Goal: Navigation & Orientation: Find specific page/section

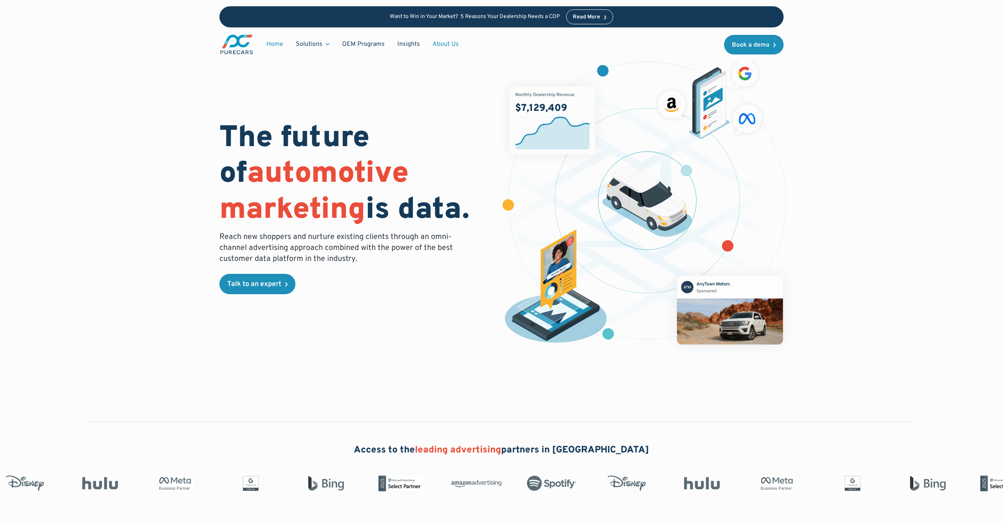
click at [446, 43] on link "About Us" at bounding box center [445, 44] width 39 height 15
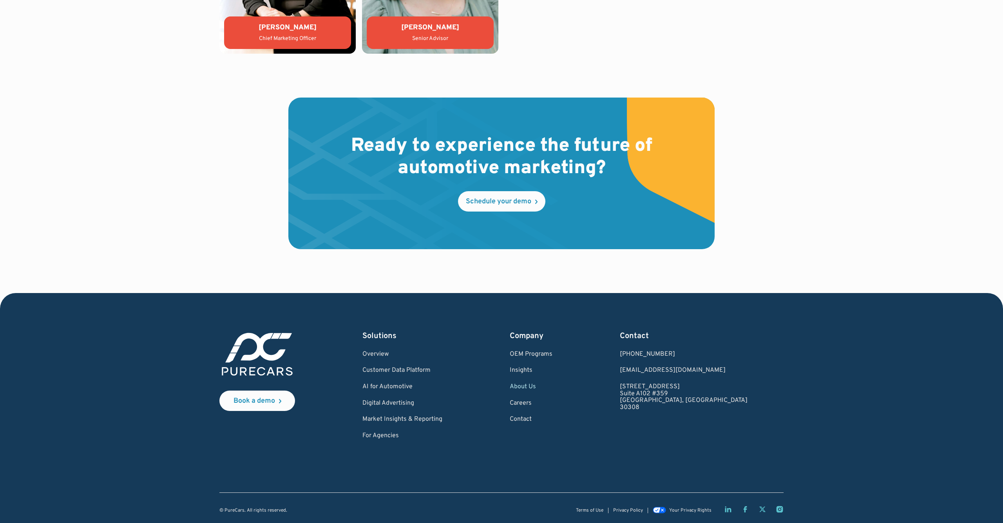
scroll to position [2145, 0]
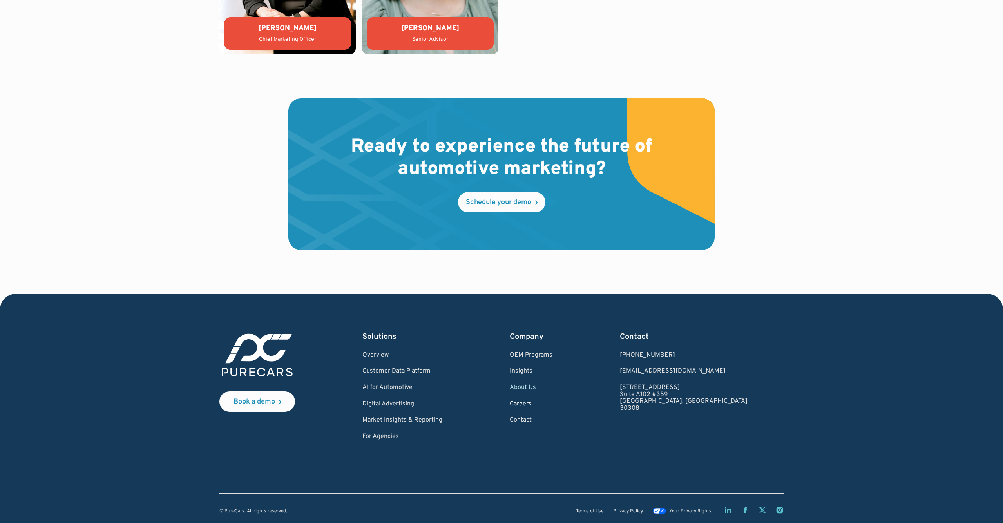
click at [553, 401] on link "Careers" at bounding box center [531, 404] width 43 height 7
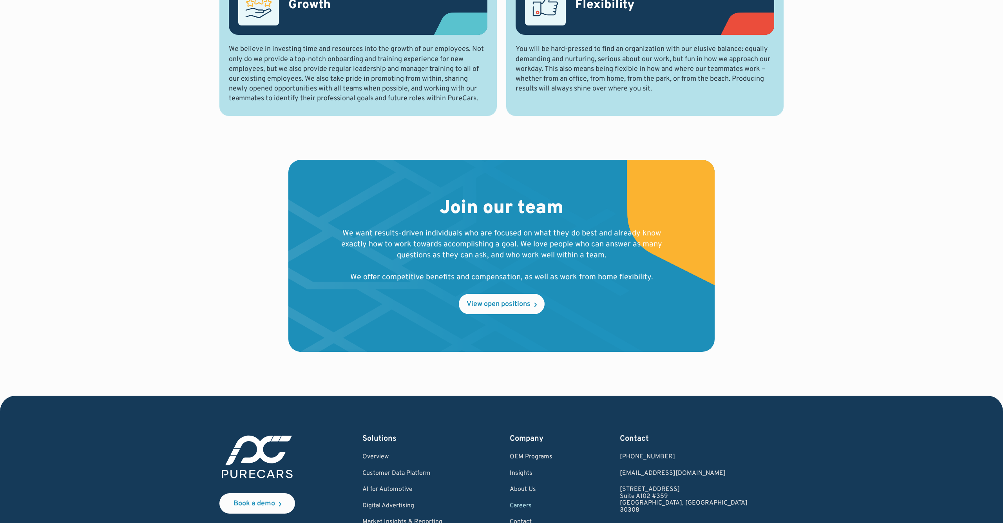
scroll to position [648, 0]
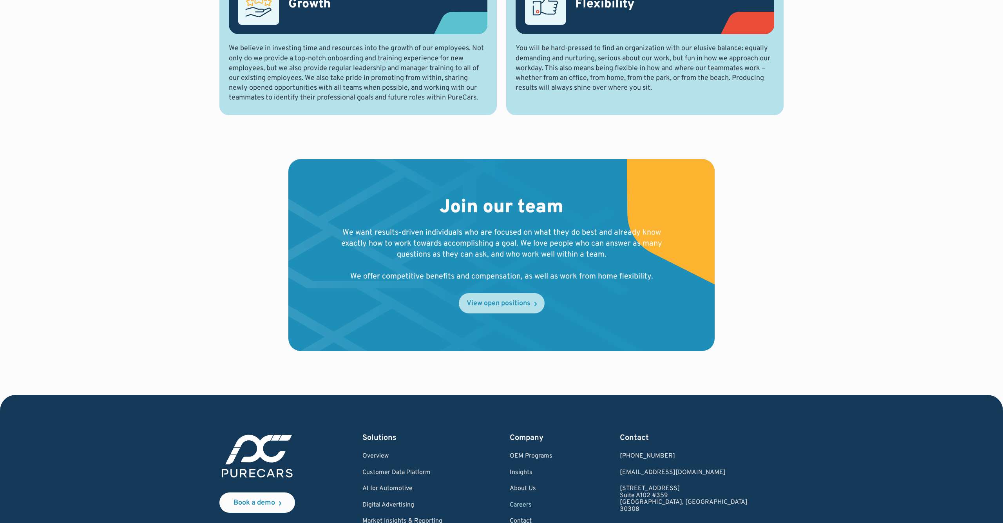
click at [499, 300] on div "View open positions" at bounding box center [499, 303] width 64 height 7
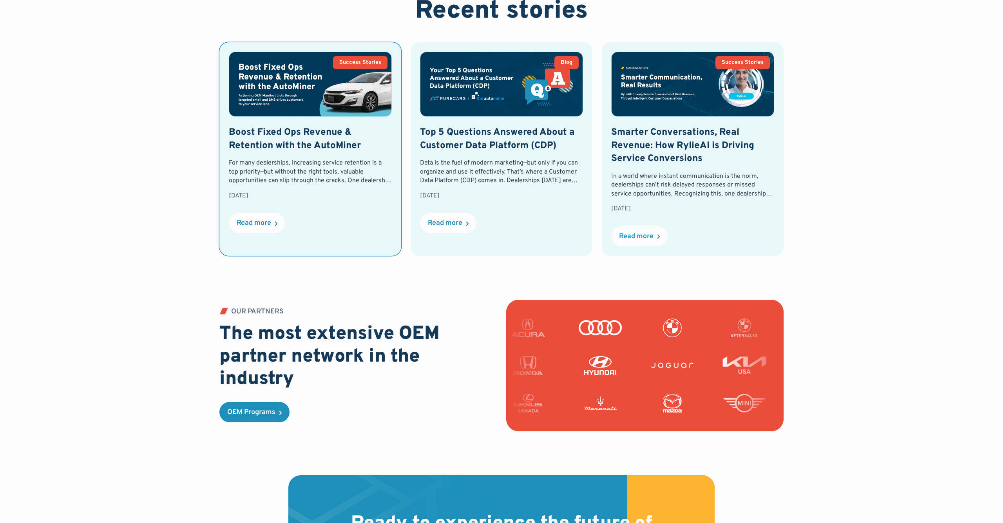
scroll to position [1778, 0]
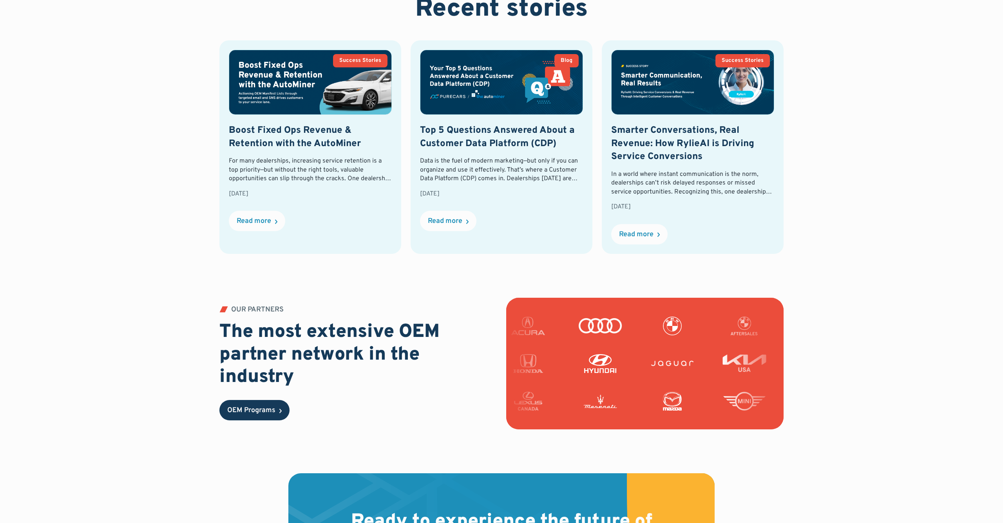
click at [254, 407] on div "OEM Programs" at bounding box center [251, 410] width 48 height 7
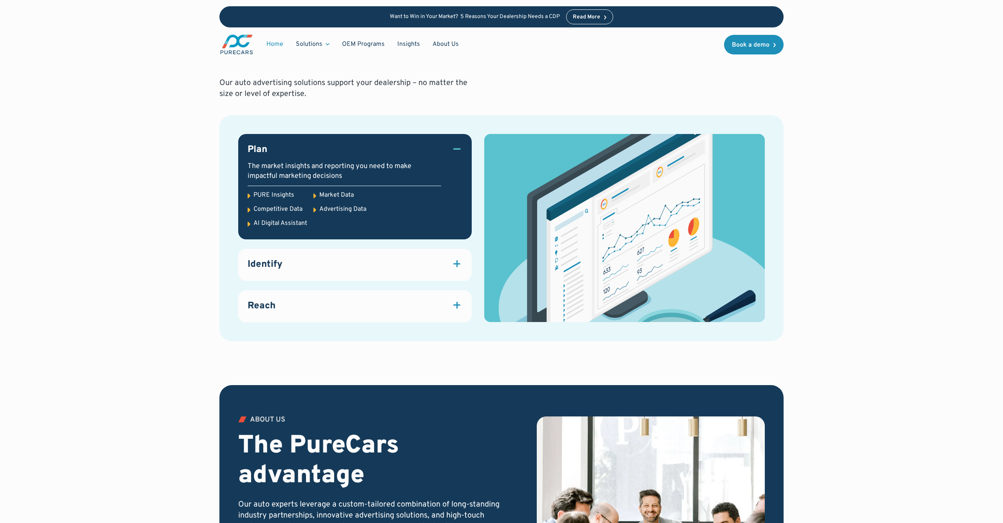
scroll to position [1009, 0]
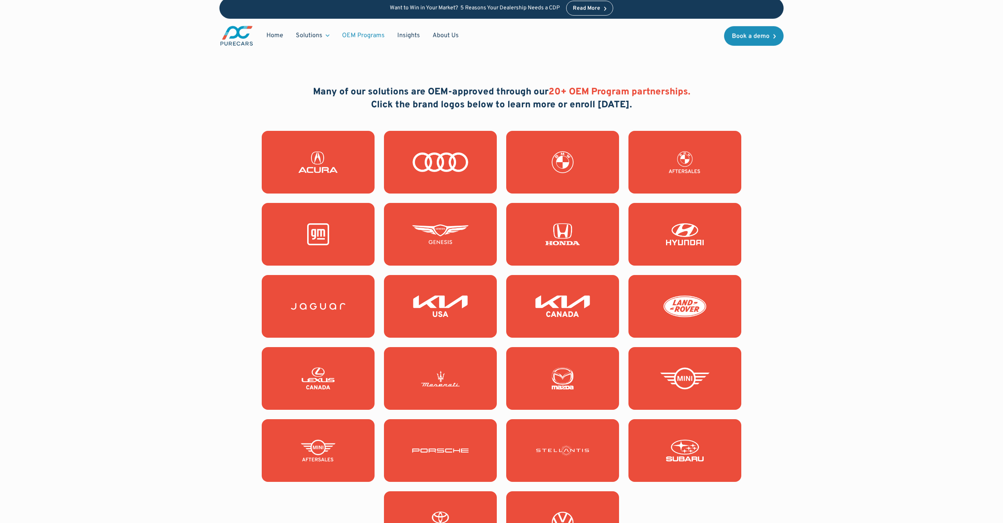
scroll to position [647, 0]
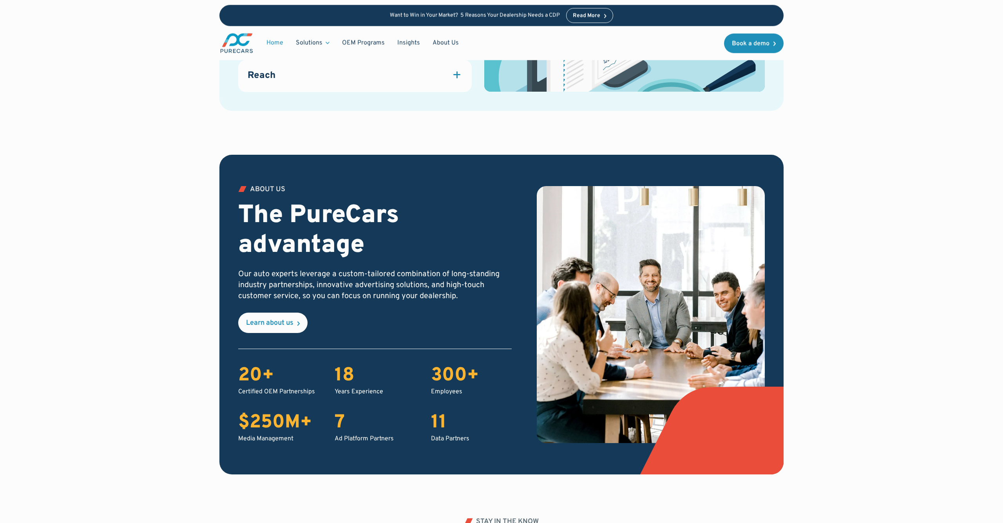
scroll to position [1221, 0]
